Goal: Information Seeking & Learning: Learn about a topic

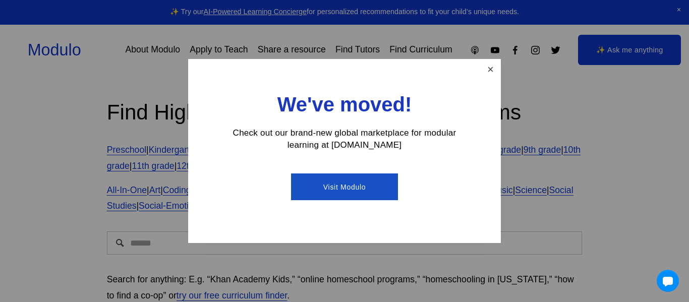
click at [489, 76] on link "Close" at bounding box center [491, 70] width 18 height 18
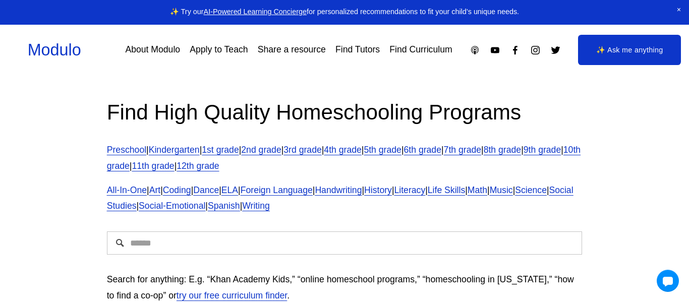
click at [487, 194] on span "Math" at bounding box center [478, 190] width 20 height 10
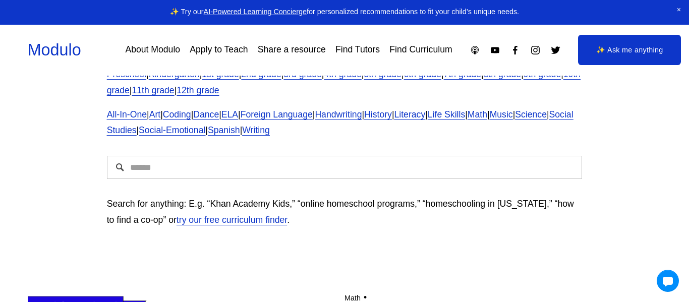
scroll to position [77, 0]
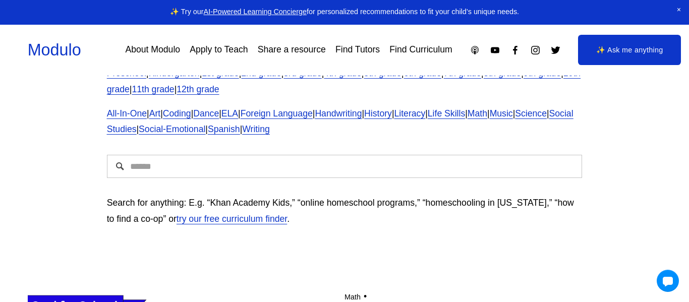
click at [508, 169] on input "Search" at bounding box center [345, 166] width 476 height 23
type input "**********"
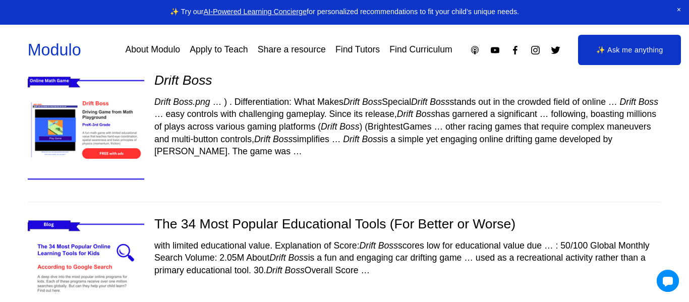
scroll to position [107, 0]
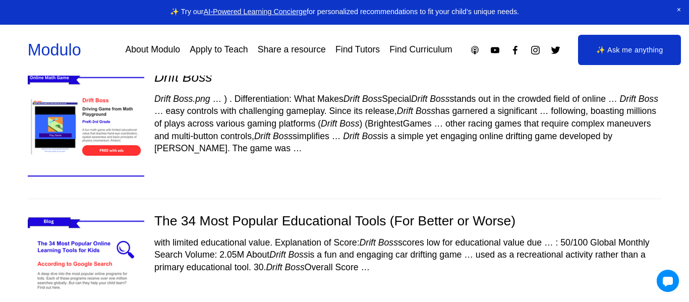
click at [107, 135] on img at bounding box center [86, 127] width 139 height 117
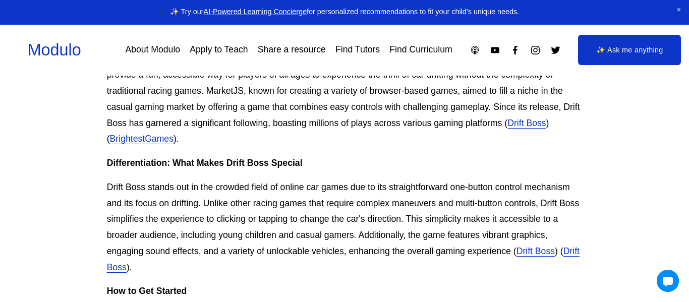
scroll to position [411, 0]
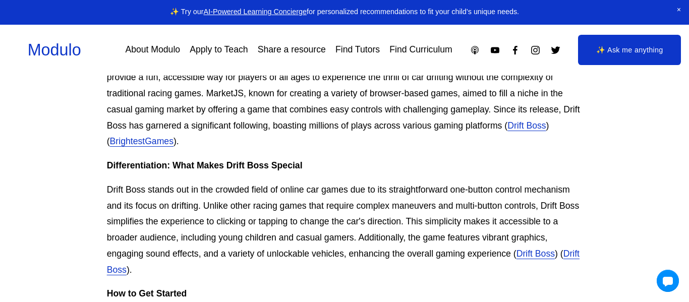
click at [537, 125] on link "Drift Boss" at bounding box center [526, 126] width 38 height 10
click at [149, 143] on link "BrightestGames" at bounding box center [142, 141] width 64 height 10
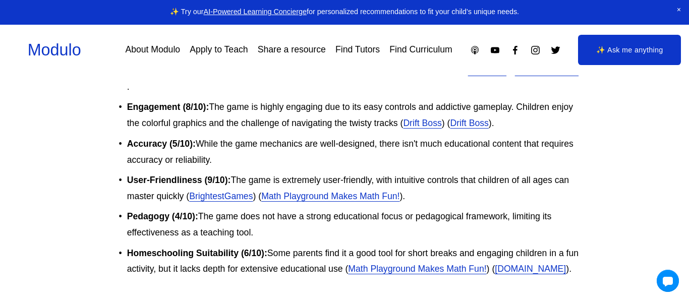
scroll to position [1492, 0]
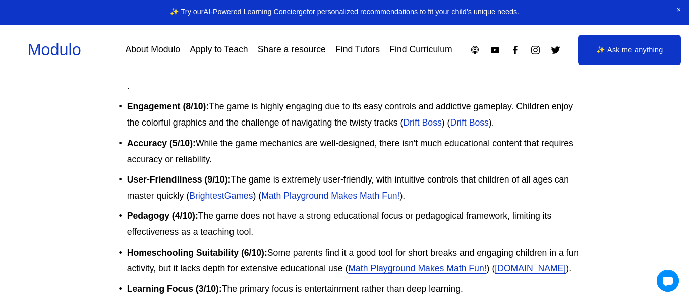
click at [346, 195] on link "Math Playground Makes Math Fun!" at bounding box center [330, 196] width 138 height 10
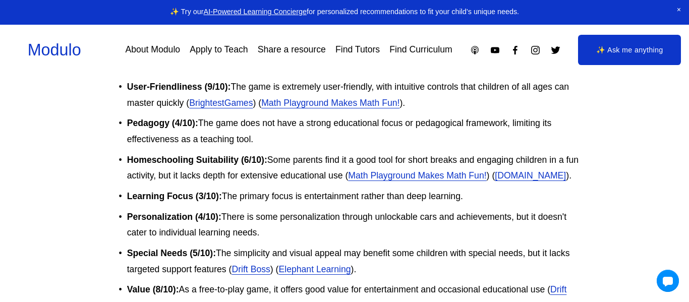
scroll to position [1589, 0]
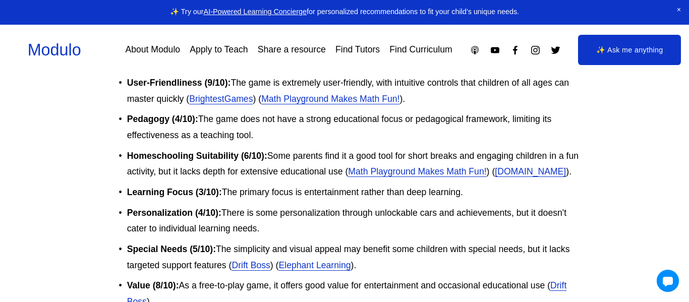
click at [495, 177] on link "[DOMAIN_NAME]" at bounding box center [530, 171] width 71 height 10
